Goal: Task Accomplishment & Management: Manage account settings

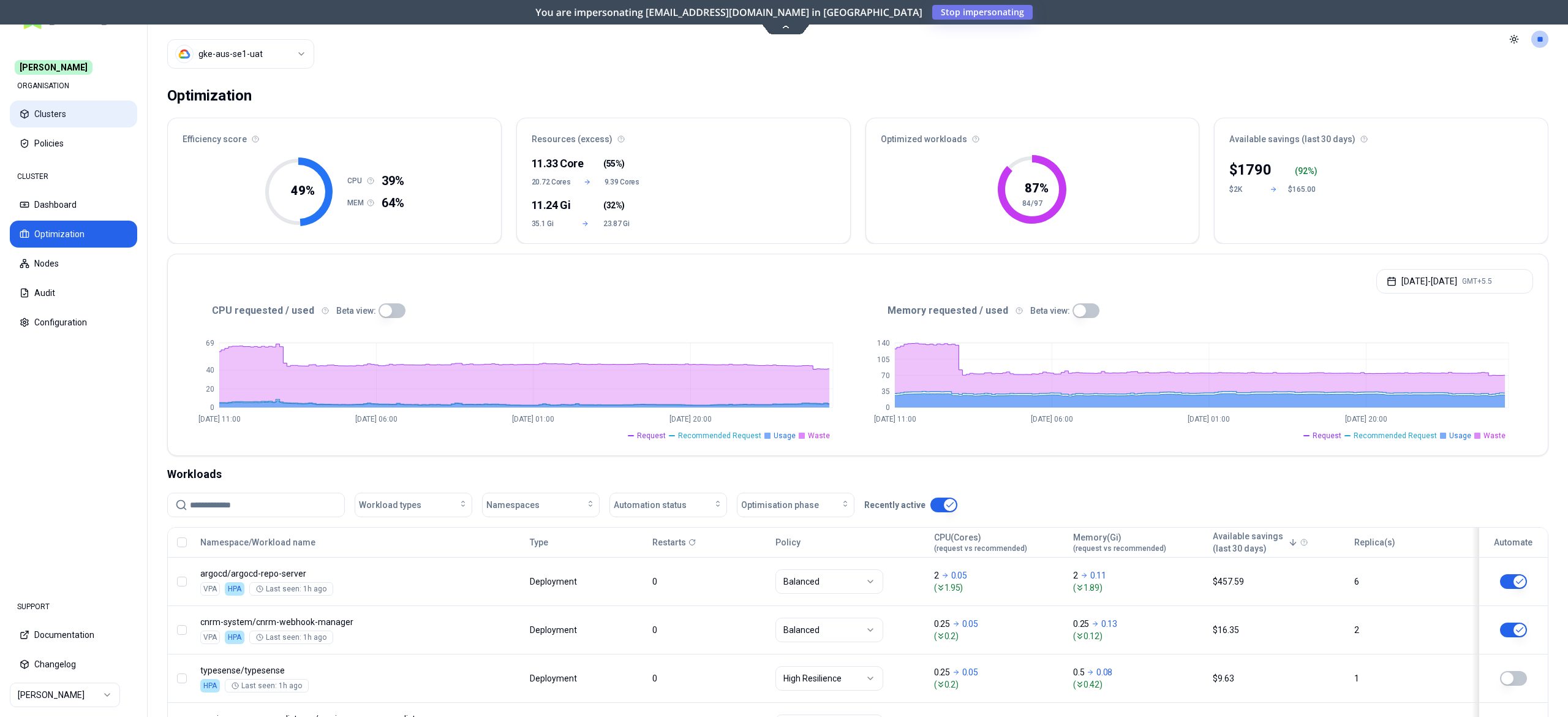
click at [33, 115] on button "Clusters" at bounding box center [73, 114] width 127 height 27
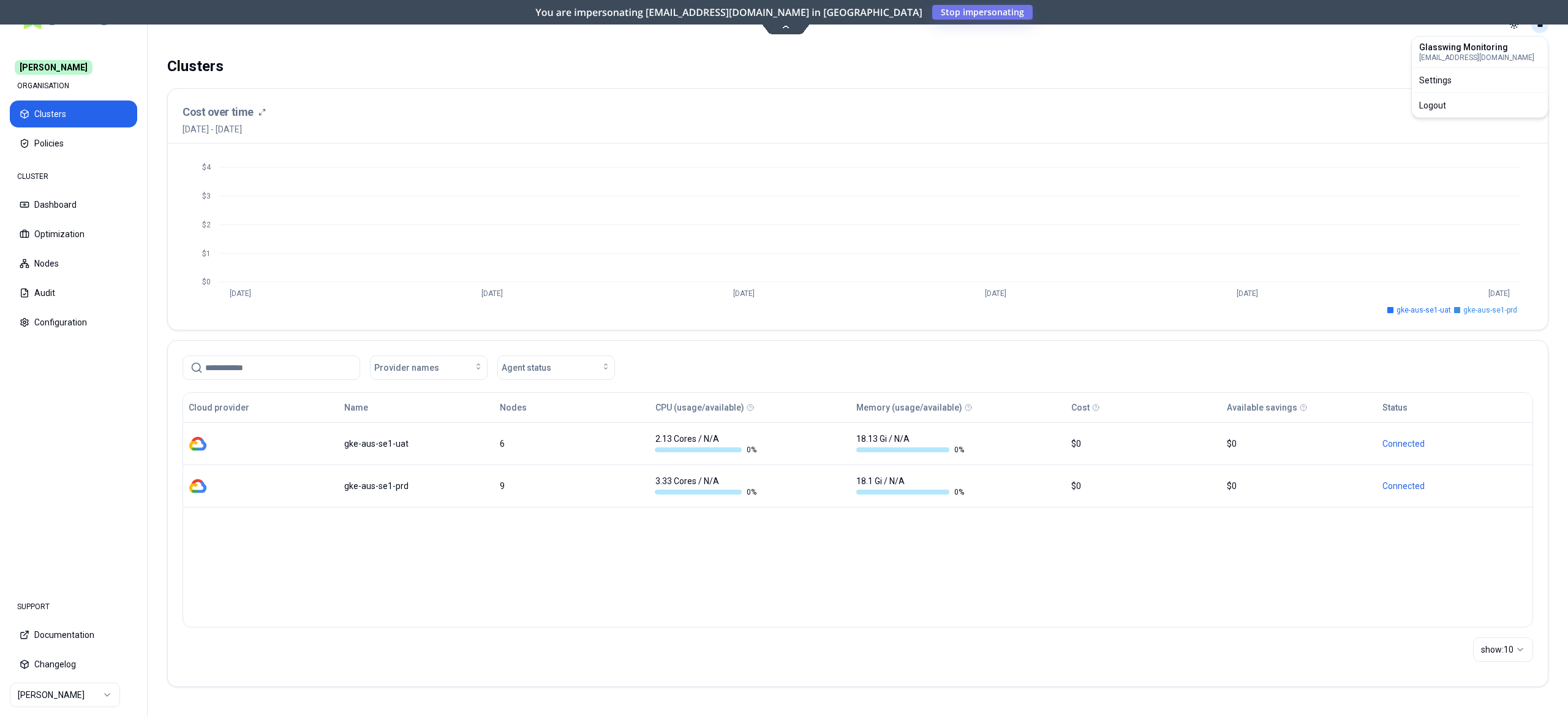
click at [1540, 32] on html "[PERSON_NAME] ORGANISATION Clusters Policies CLUSTER Dashboard Optimization Nod…" at bounding box center [784, 358] width 1568 height 717
click at [1429, 102] on div "Logout" at bounding box center [1479, 105] width 131 height 19
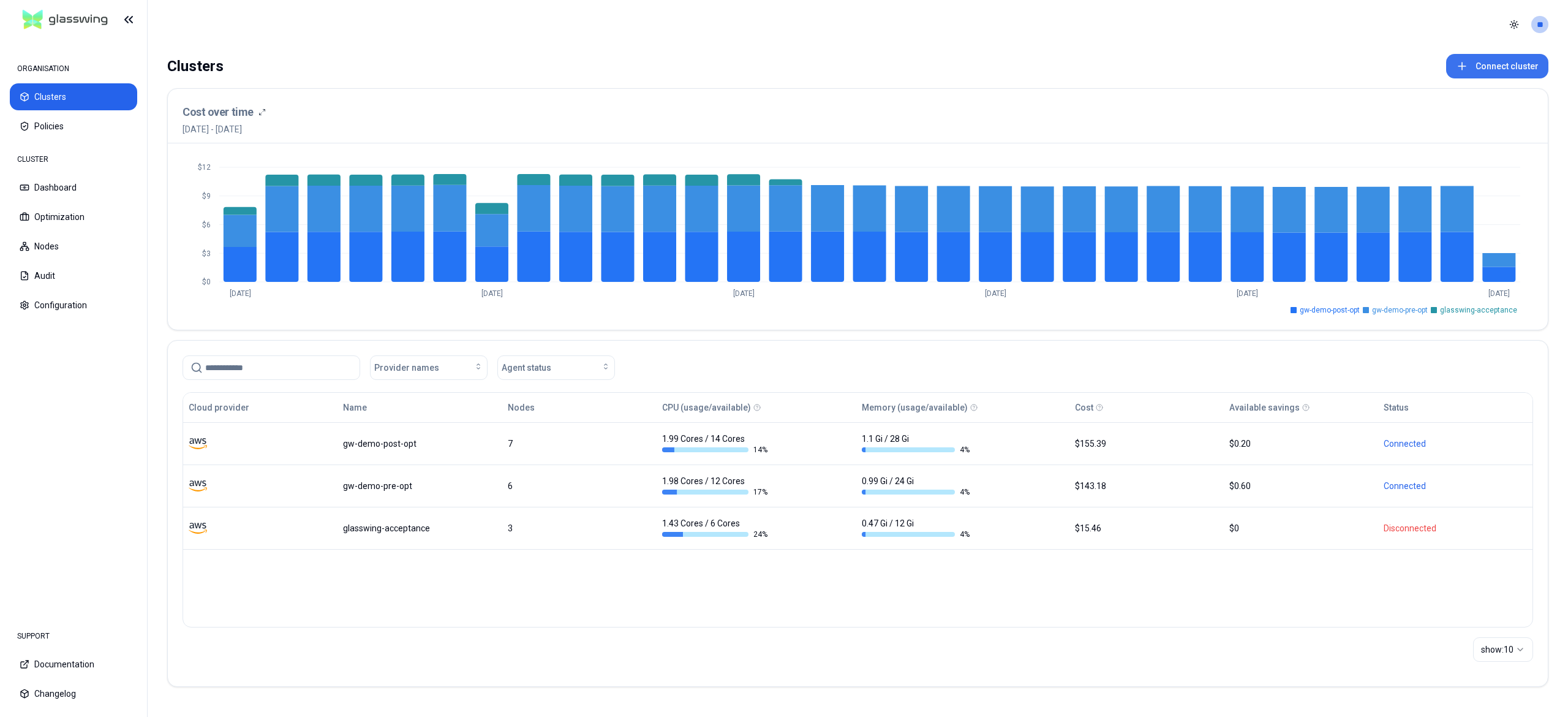
click at [1475, 63] on button "Connect cluster" at bounding box center [1497, 66] width 102 height 25
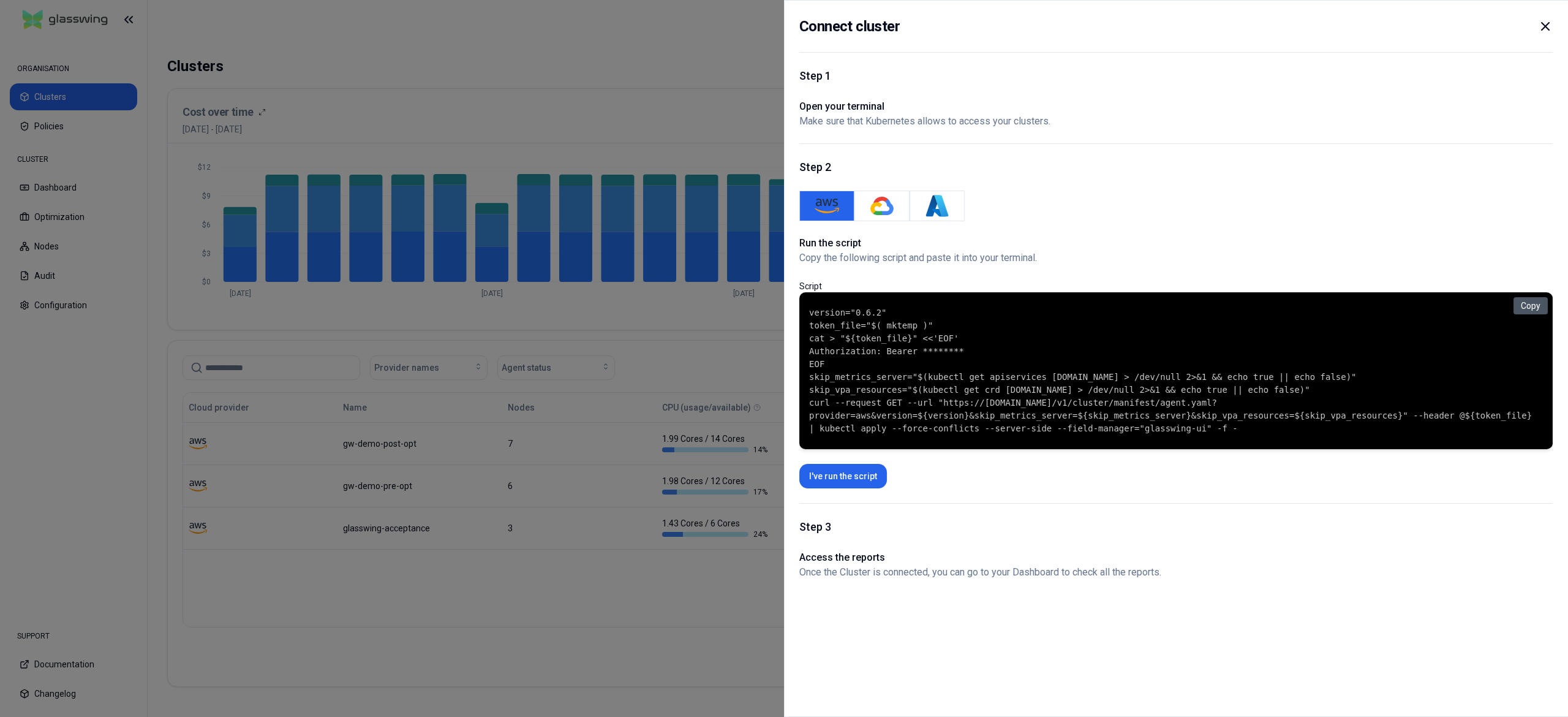
click at [1527, 301] on button "Copy" at bounding box center [1531, 306] width 34 height 17
click at [1544, 27] on icon at bounding box center [1546, 27] width 8 height 8
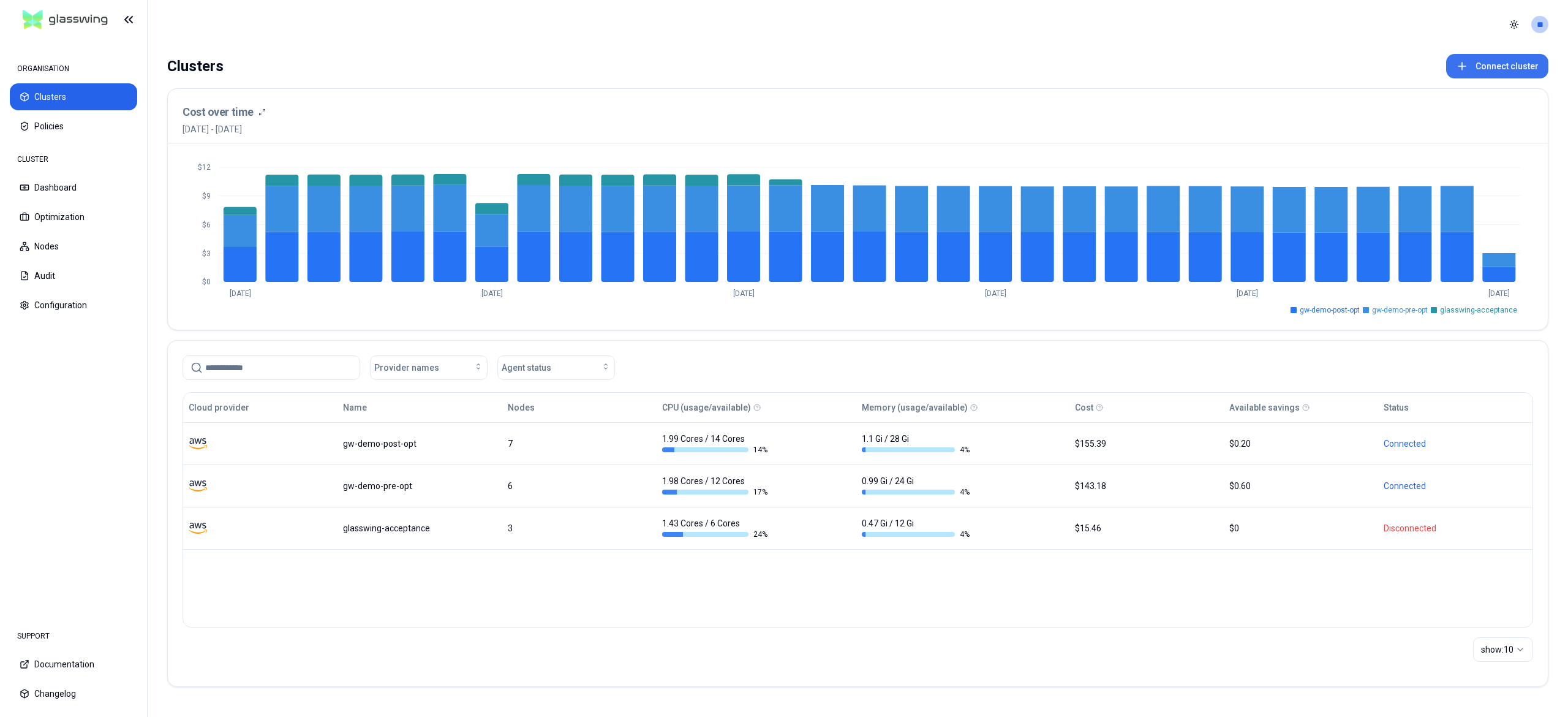
click at [1510, 62] on button "Connect cluster" at bounding box center [1497, 66] width 102 height 25
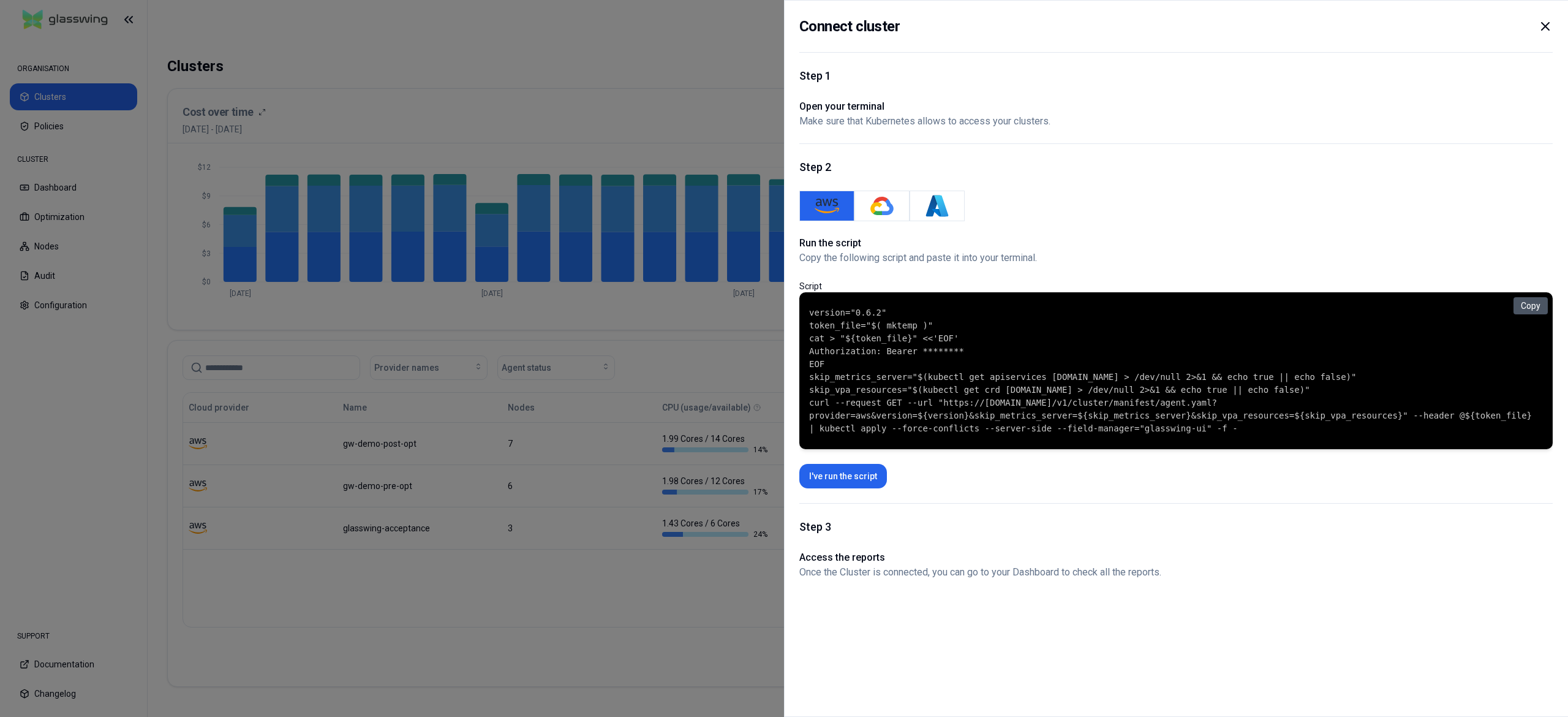
click at [1527, 303] on button "Copy" at bounding box center [1531, 306] width 34 height 17
click at [628, 591] on div at bounding box center [784, 358] width 1568 height 717
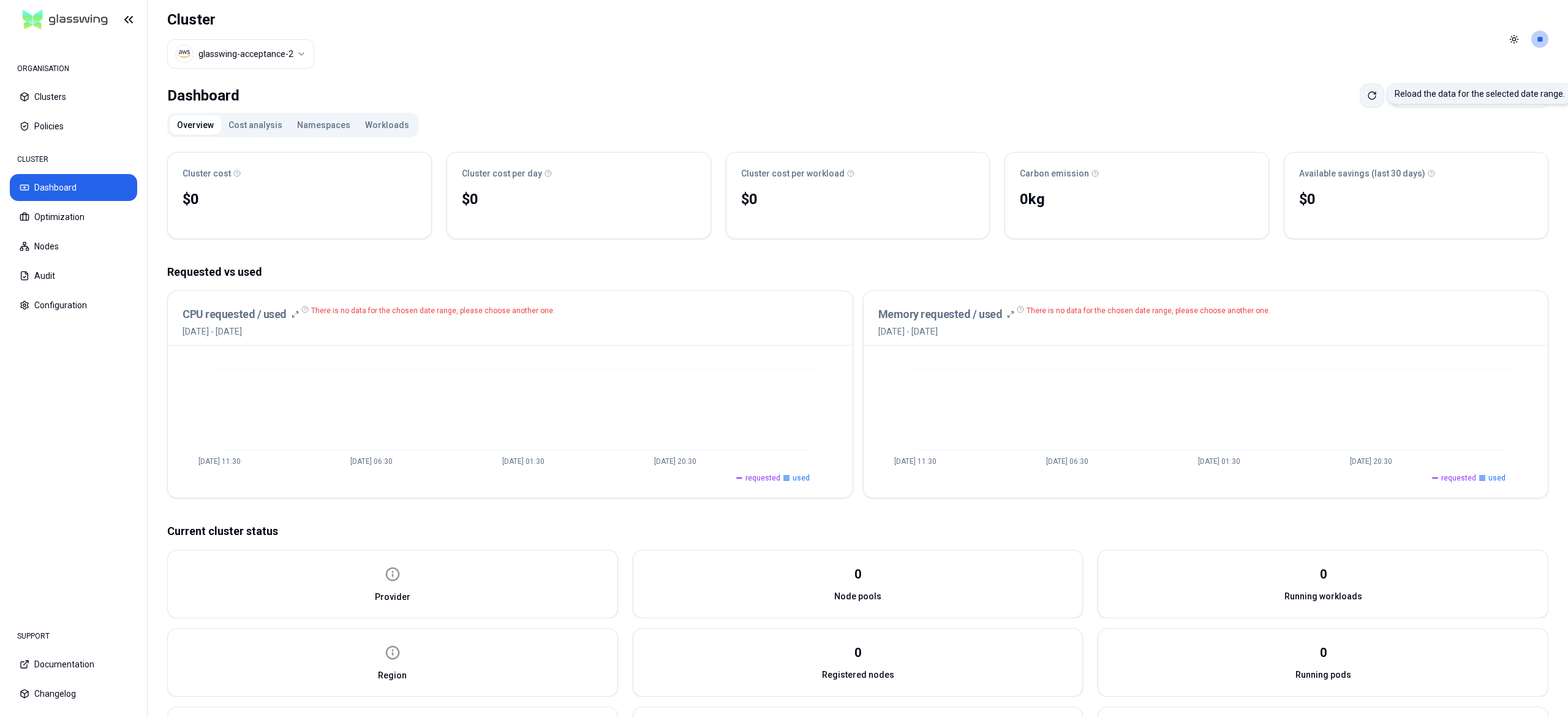
click at [1359, 90] on button at bounding box center [1372, 96] width 25 height 25
click at [84, 210] on button "Optimization" at bounding box center [73, 217] width 127 height 27
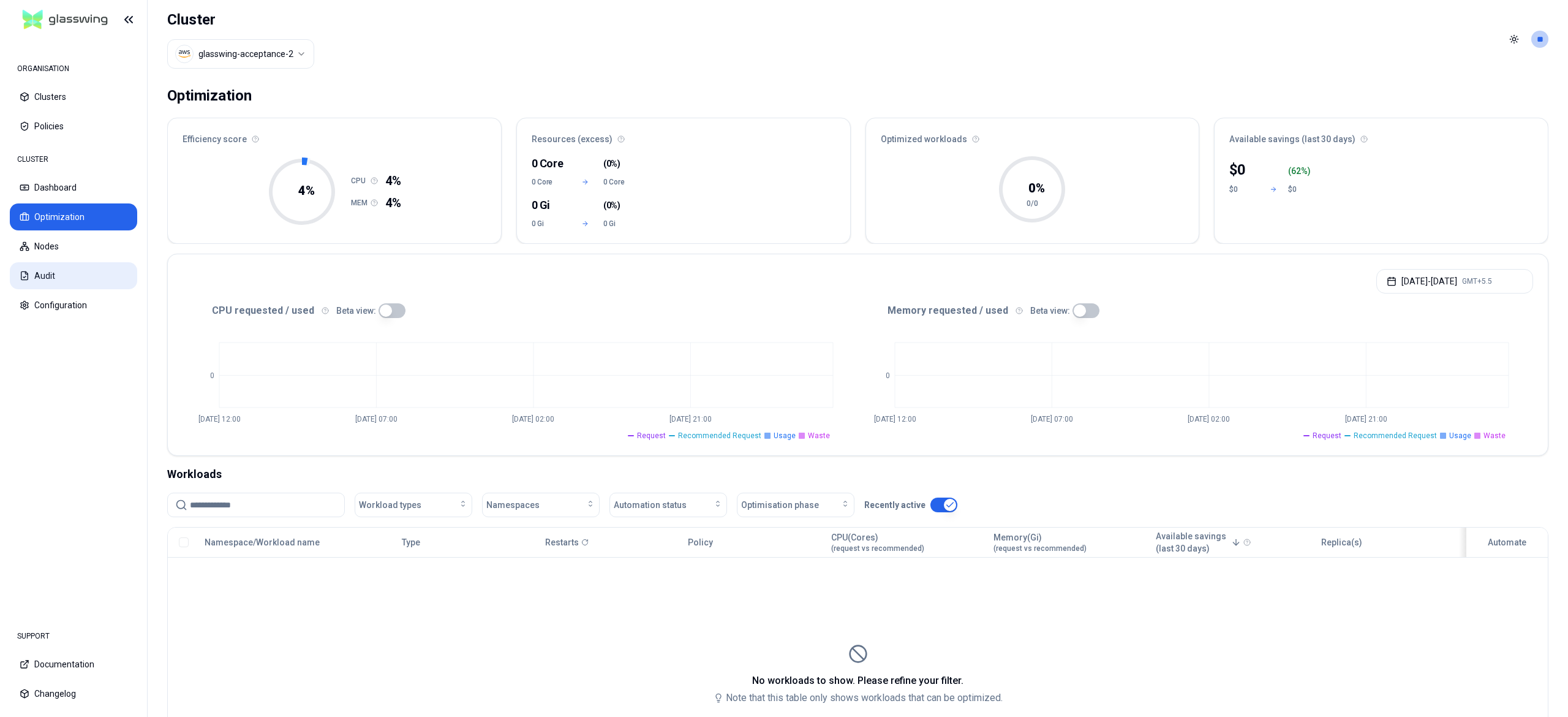
click at [67, 279] on button "Audit" at bounding box center [73, 276] width 127 height 27
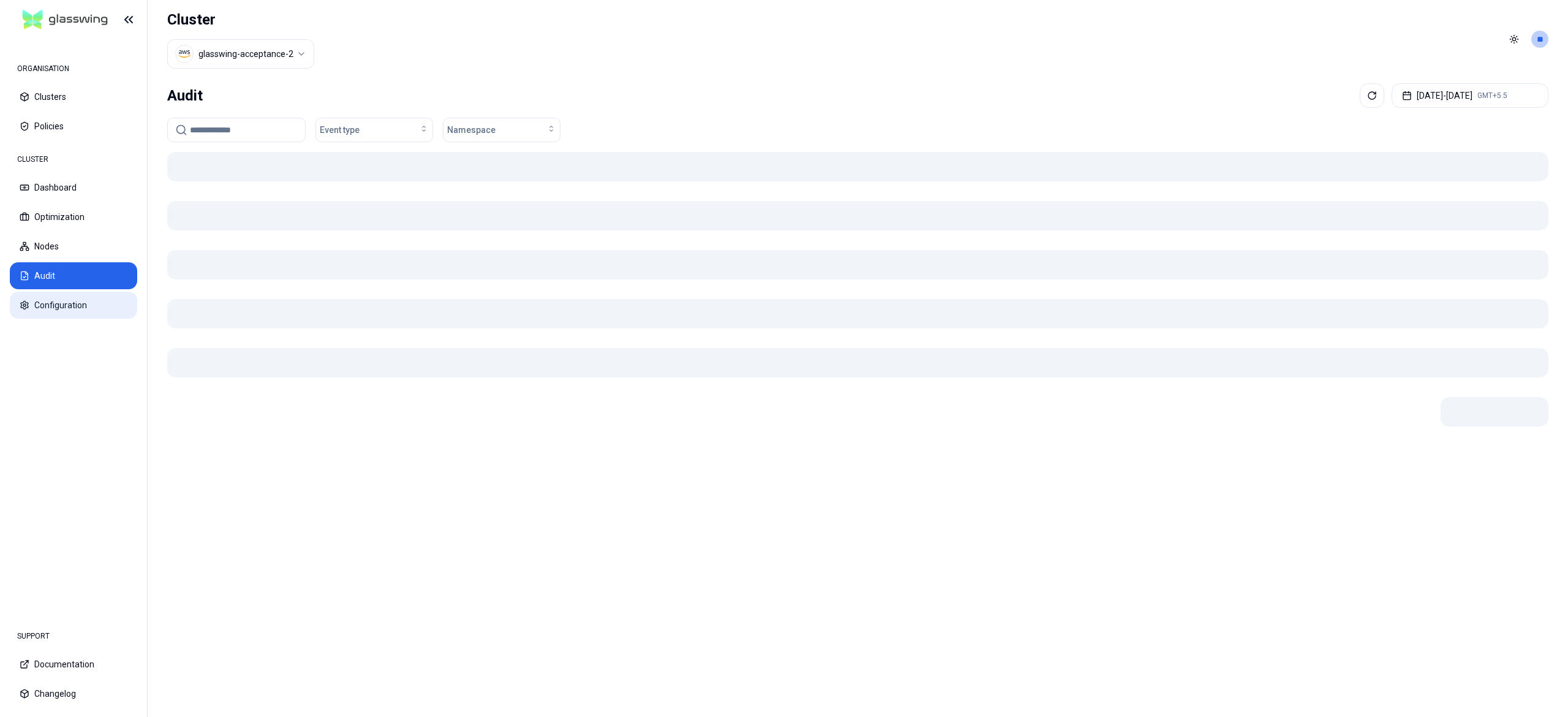
click at [83, 306] on button "Configuration" at bounding box center [73, 305] width 127 height 27
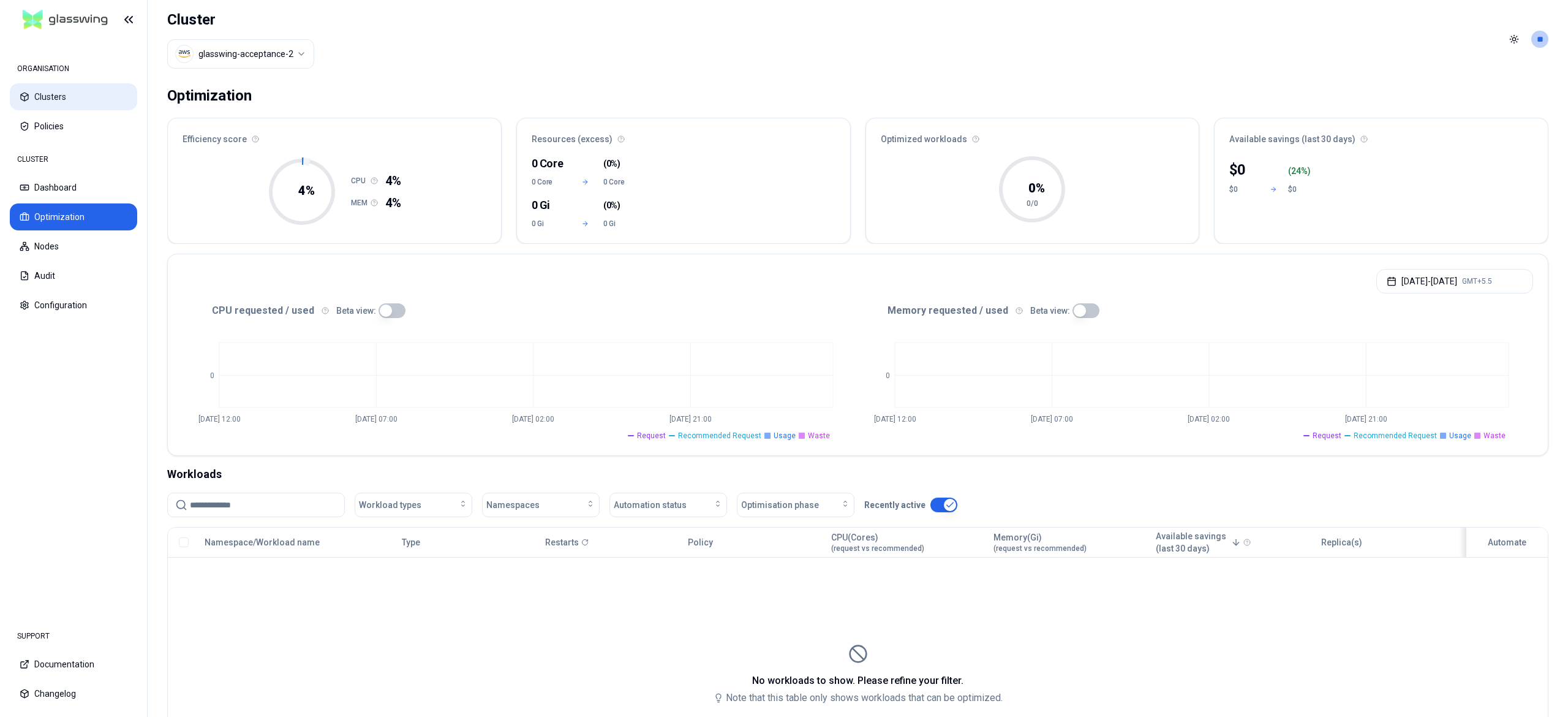
click at [65, 93] on button "Clusters" at bounding box center [73, 97] width 127 height 27
